Goal: Download file/media

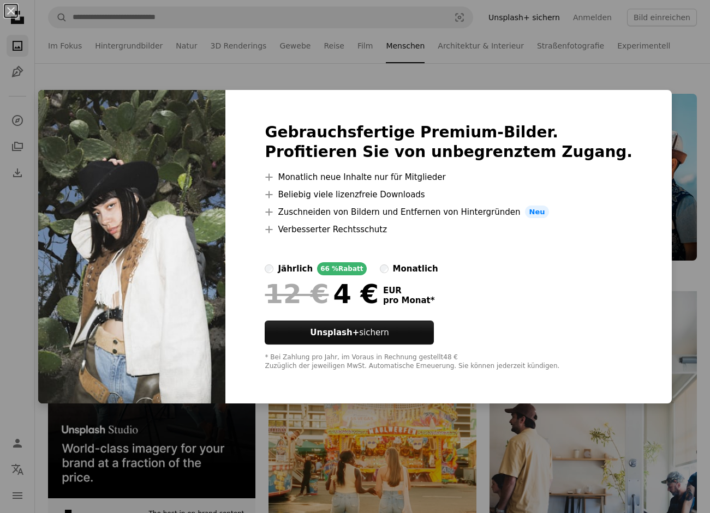
scroll to position [2154, 0]
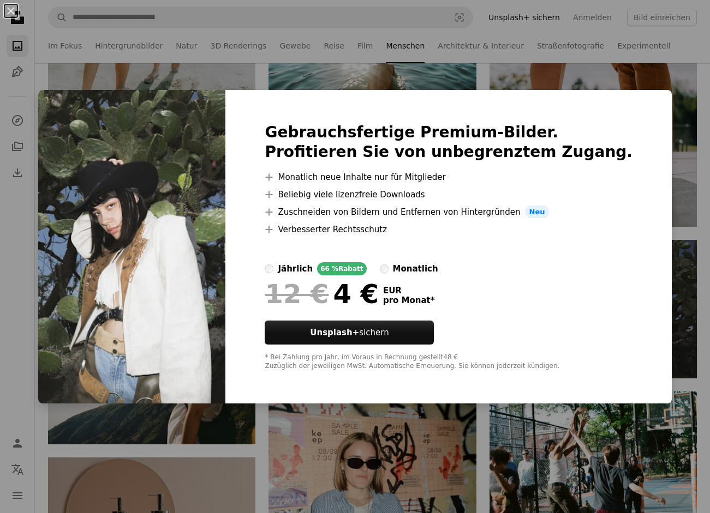
click at [686, 292] on div "An X shape Gebrauchsfertige Premium-Bilder. Profitieren Sie von unbegrenztem Zu…" at bounding box center [355, 256] width 710 height 513
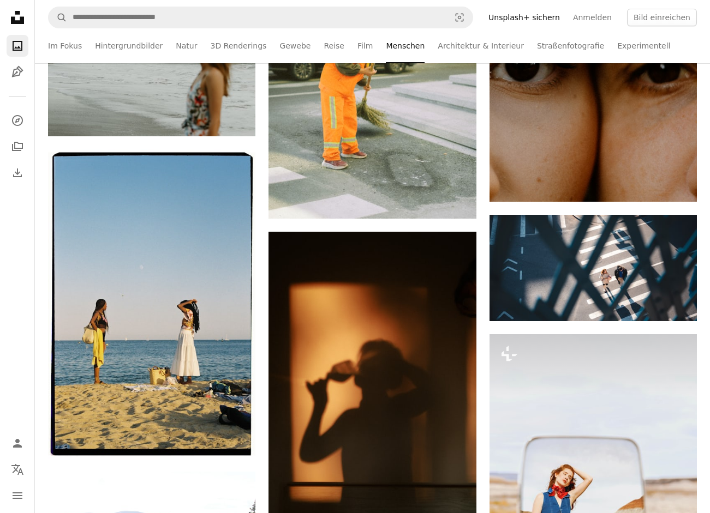
scroll to position [4879, 0]
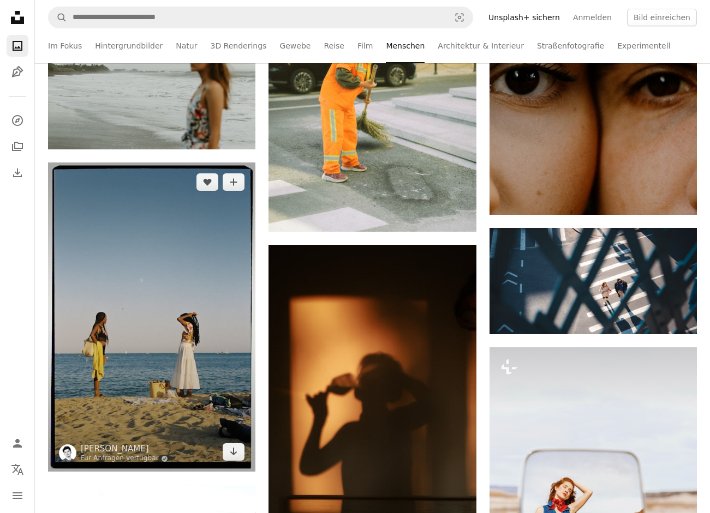
click at [185, 342] on img at bounding box center [151, 317] width 207 height 309
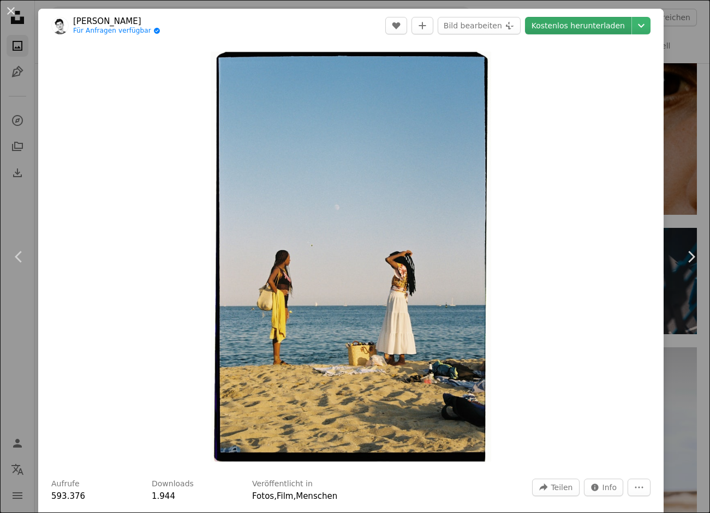
click at [578, 26] on link "Kostenlos herunterladen" at bounding box center [578, 25] width 106 height 17
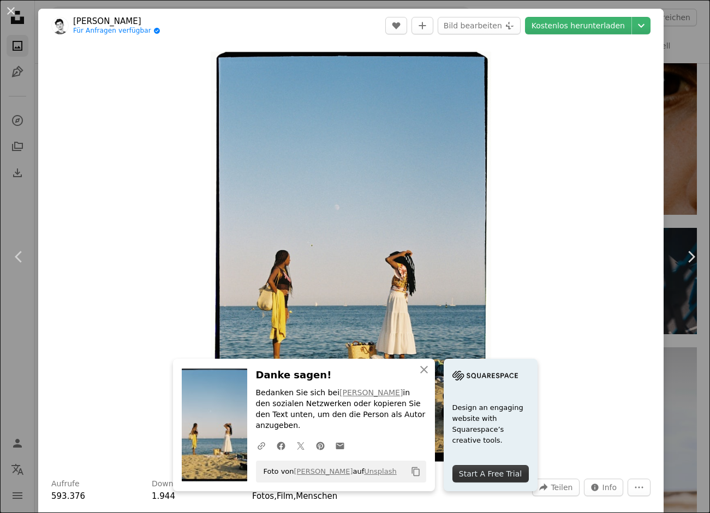
click at [681, 155] on div "An X shape Chevron left Chevron right An X shape Schließen Danke sagen! Bedanke…" at bounding box center [355, 256] width 710 height 513
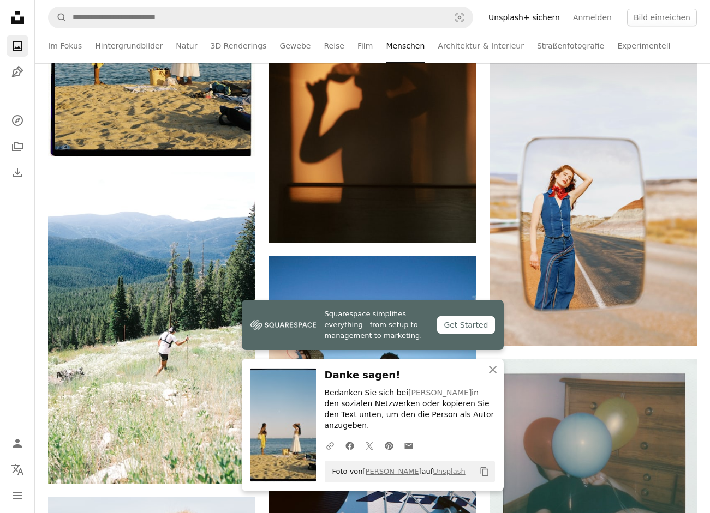
scroll to position [5232, 0]
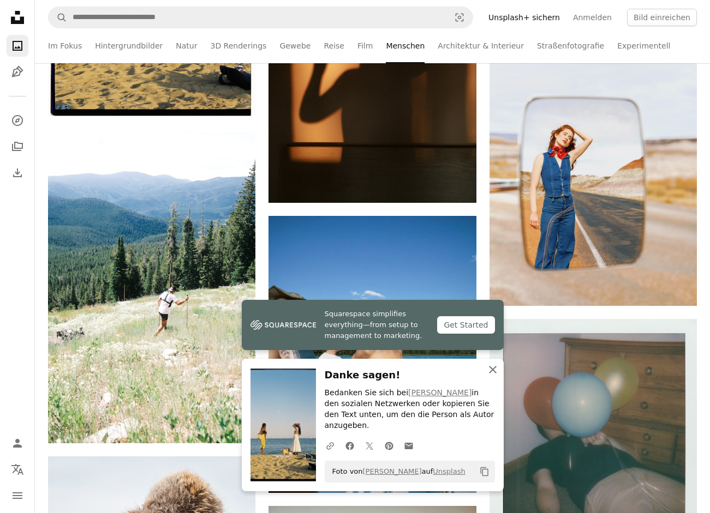
click at [492, 374] on icon "An X shape" at bounding box center [492, 369] width 13 height 13
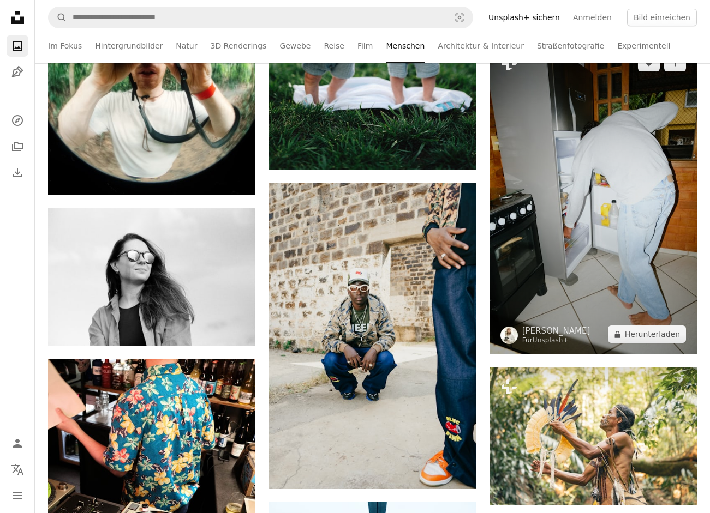
scroll to position [12235, 0]
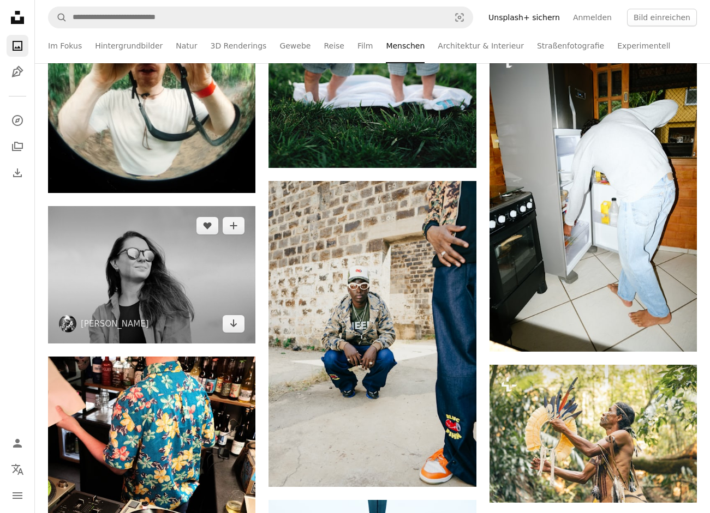
click at [141, 282] on img at bounding box center [151, 274] width 207 height 137
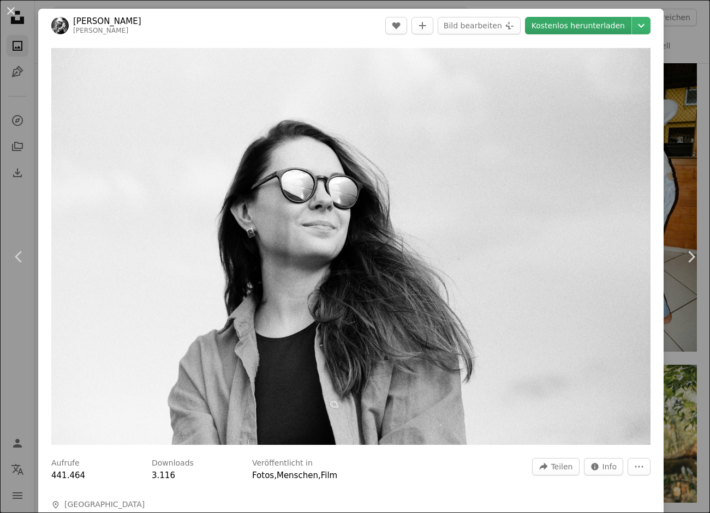
click at [555, 28] on link "Kostenlos herunterladen" at bounding box center [578, 25] width 106 height 17
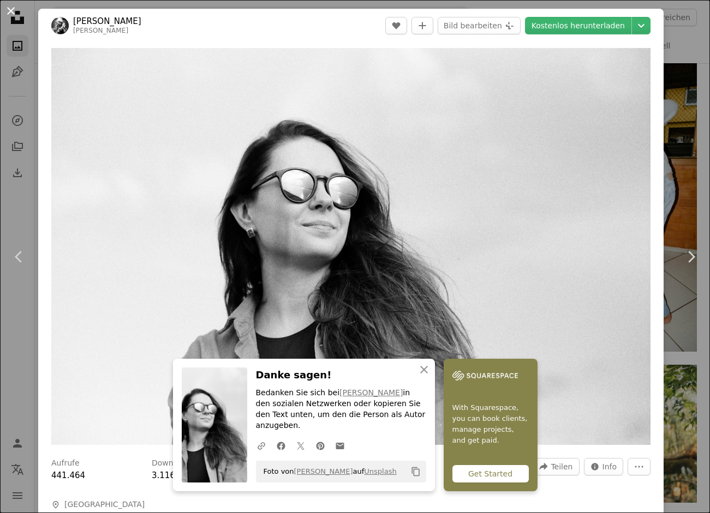
click at [11, 10] on button "An X shape" at bounding box center [10, 10] width 13 height 13
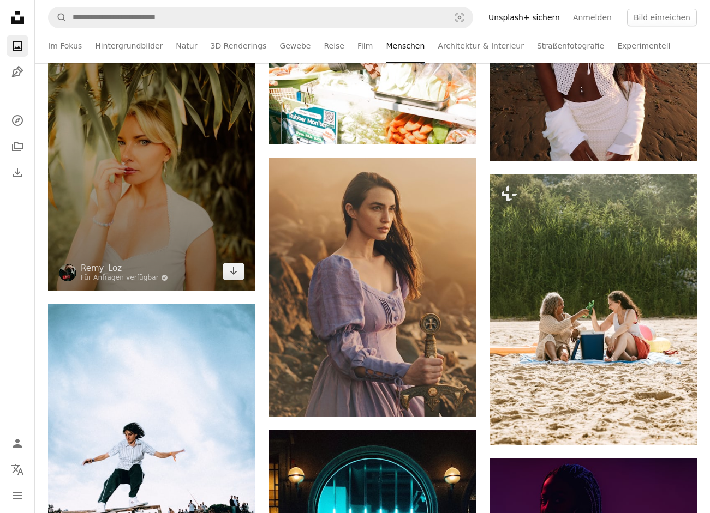
scroll to position [13378, 0]
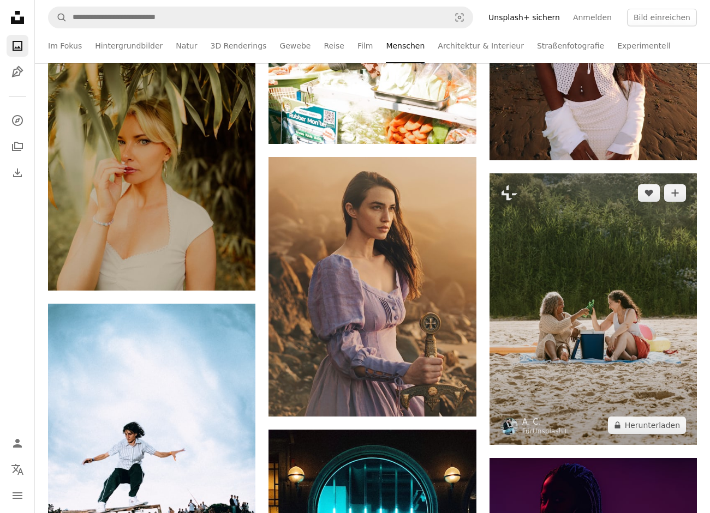
click at [614, 270] on img at bounding box center [592, 309] width 207 height 272
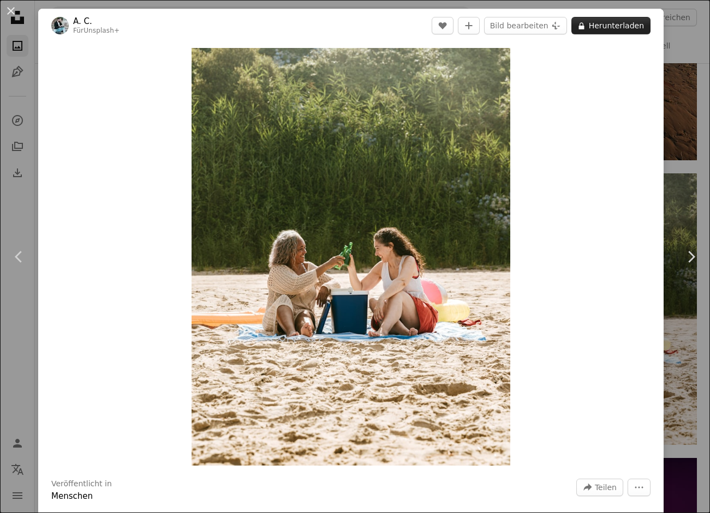
click at [615, 24] on button "A lock Herunterladen" at bounding box center [610, 25] width 79 height 17
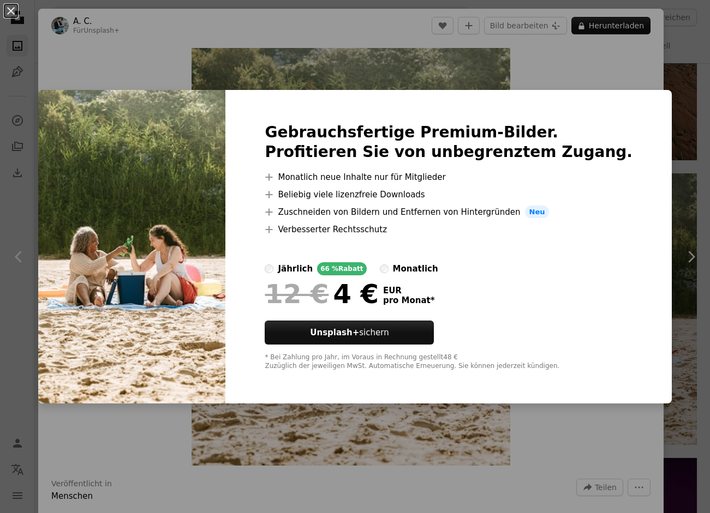
click at [600, 70] on div "An X shape Gebrauchsfertige Premium-Bilder. Profitieren Sie von unbegrenztem Zu…" at bounding box center [355, 256] width 710 height 513
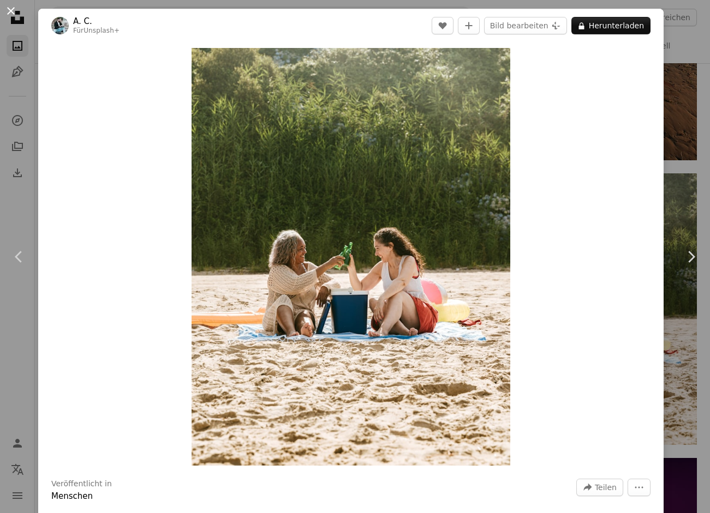
click at [11, 13] on button "An X shape" at bounding box center [10, 10] width 13 height 13
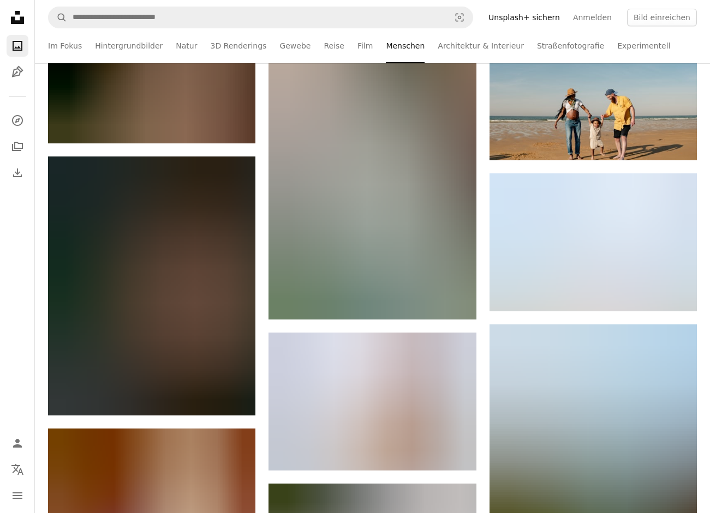
scroll to position [31082, 0]
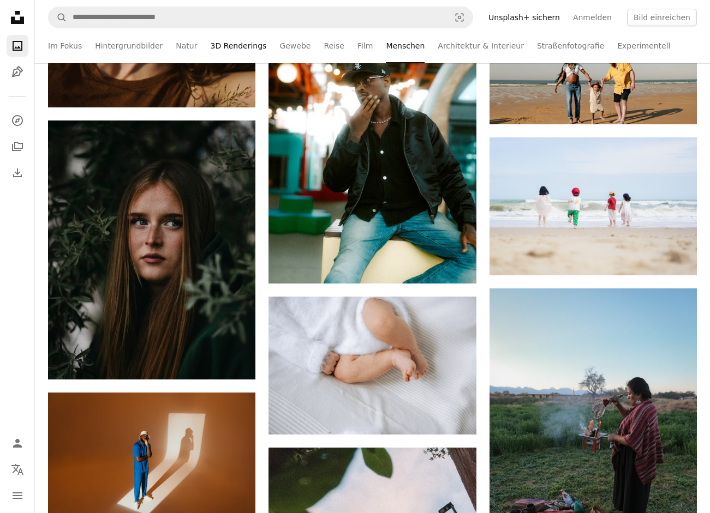
click at [240, 48] on link "3D Renderings" at bounding box center [238, 45] width 56 height 35
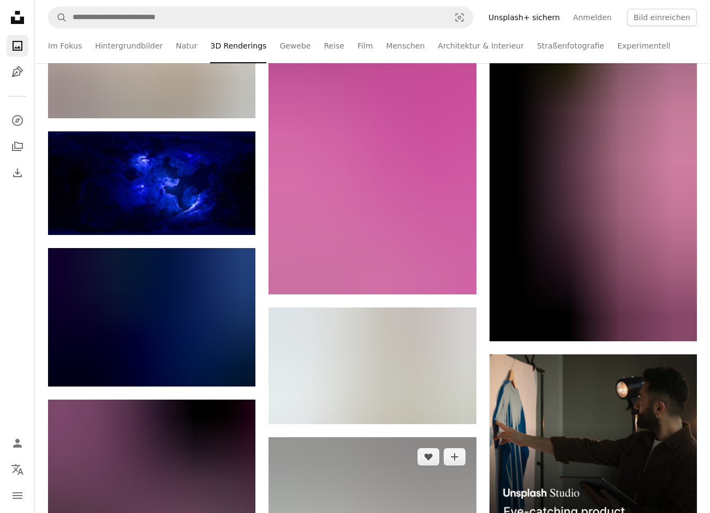
scroll to position [2930, 0]
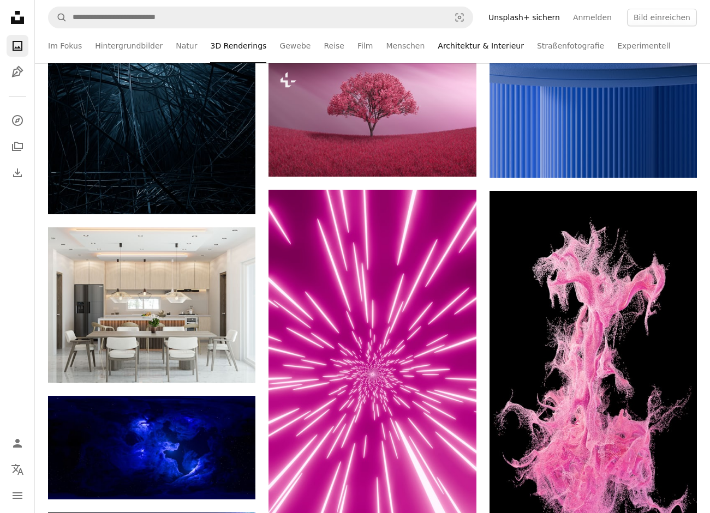
click at [454, 46] on link "Architektur & Interieur" at bounding box center [481, 45] width 86 height 35
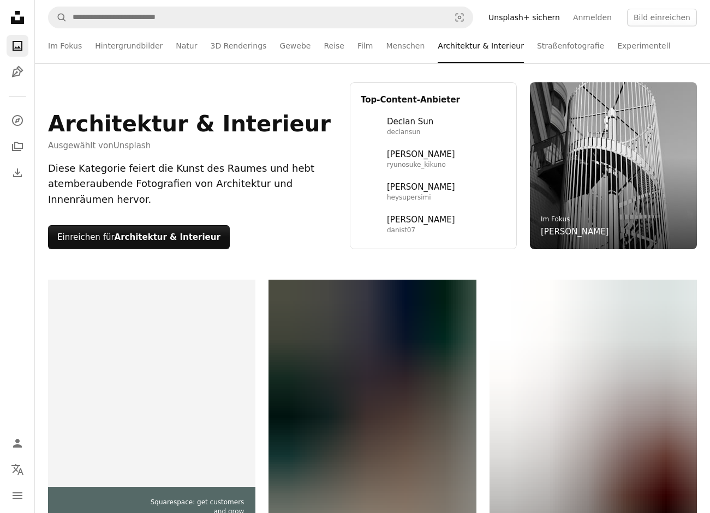
scroll to position [13, 0]
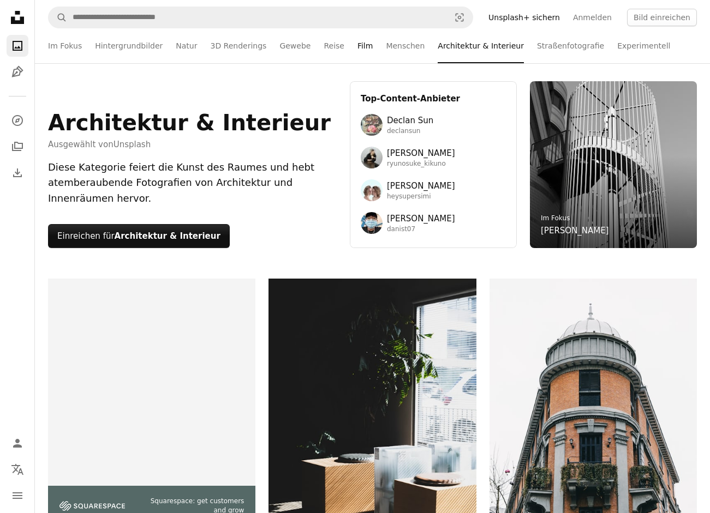
click at [357, 46] on link "Film" at bounding box center [364, 45] width 15 height 35
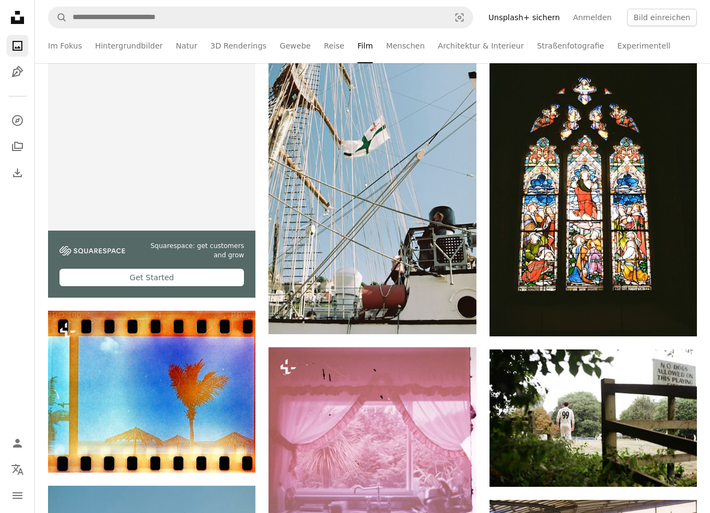
scroll to position [358, 0]
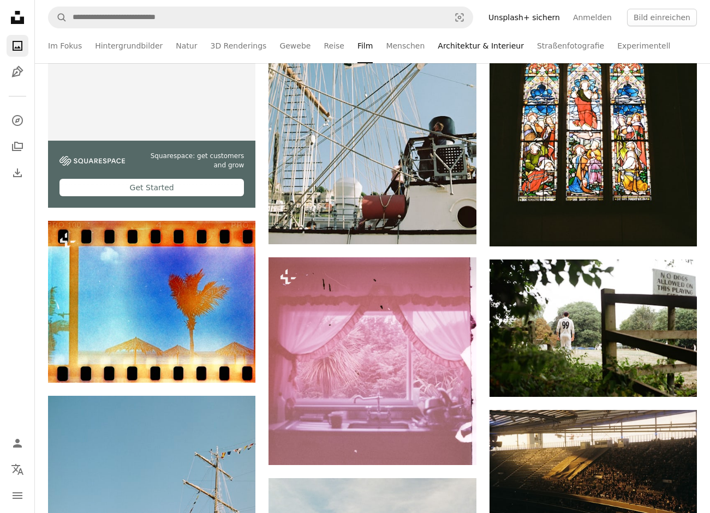
click at [490, 43] on link "Architektur & Interieur" at bounding box center [481, 45] width 86 height 35
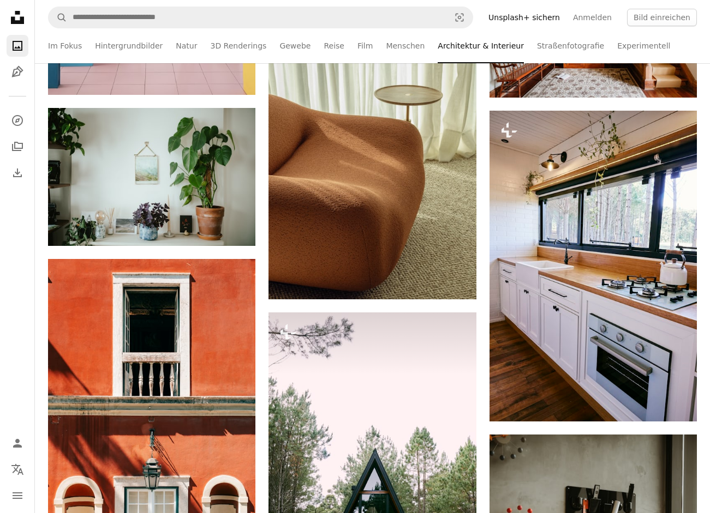
scroll to position [6954, 0]
